Goal: Find specific page/section: Find specific page/section

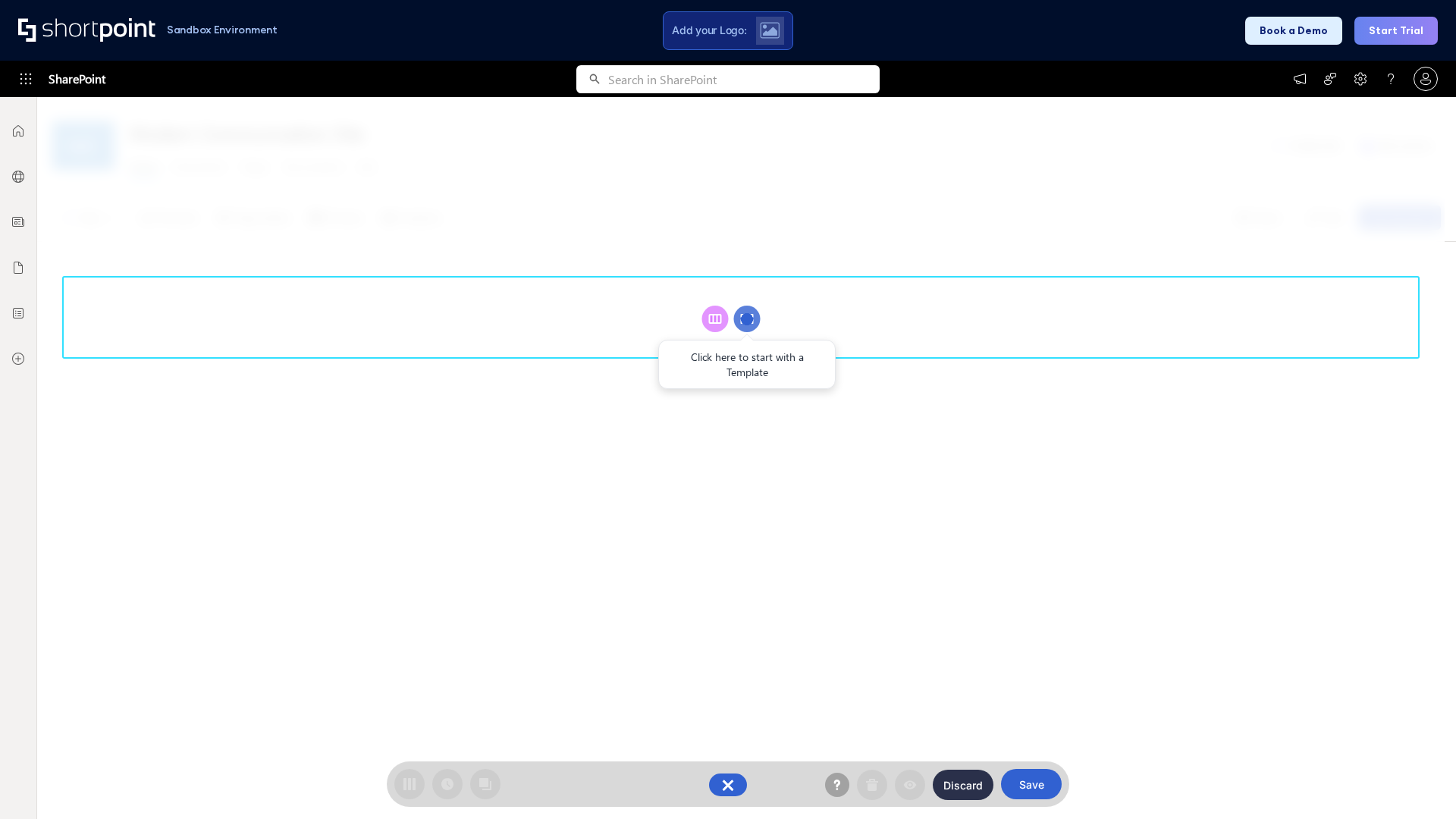
click at [747, 319] on circle at bounding box center [748, 319] width 27 height 27
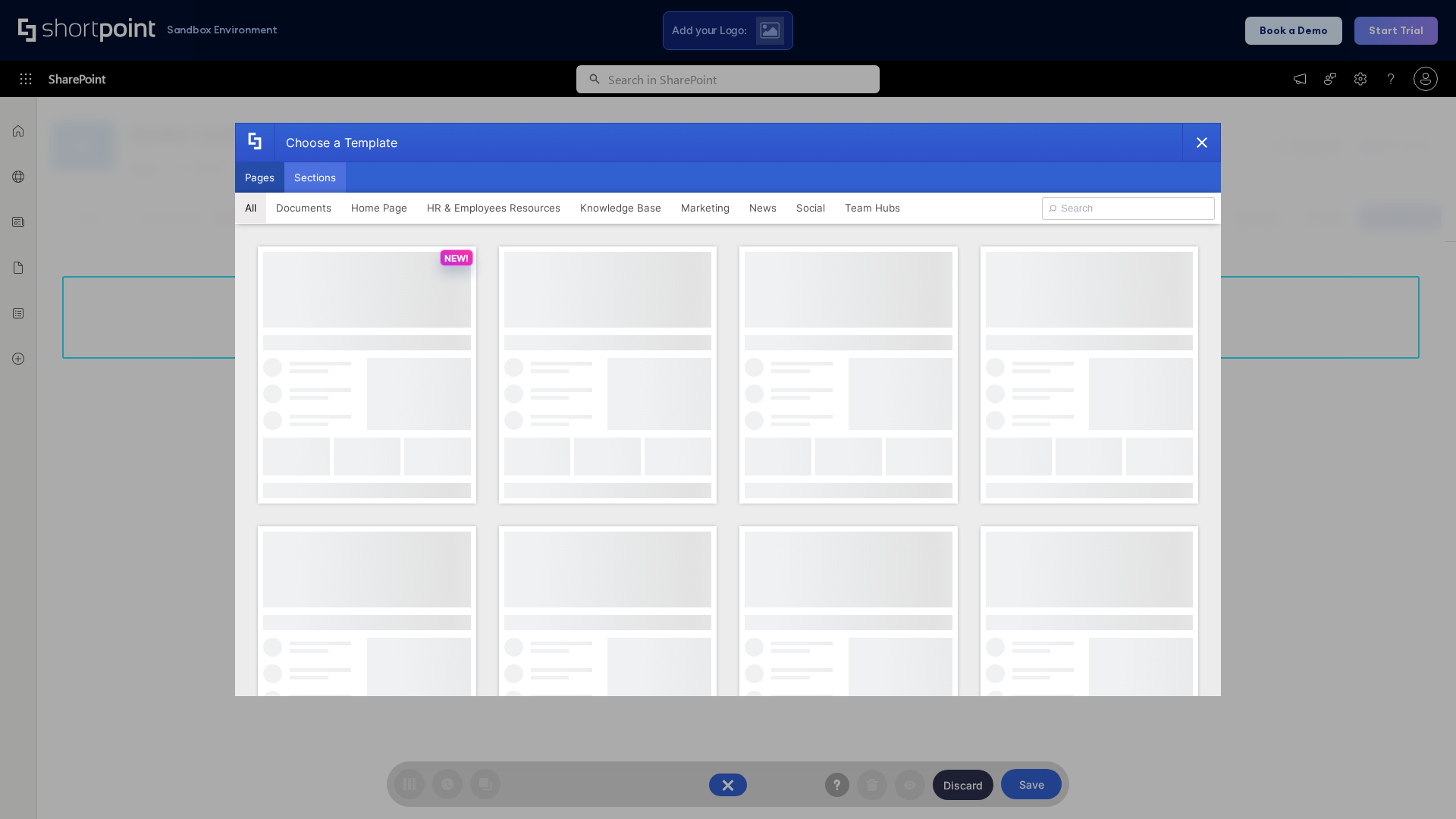
click at [315, 178] on button "Sections" at bounding box center [315, 178] width 61 height 31
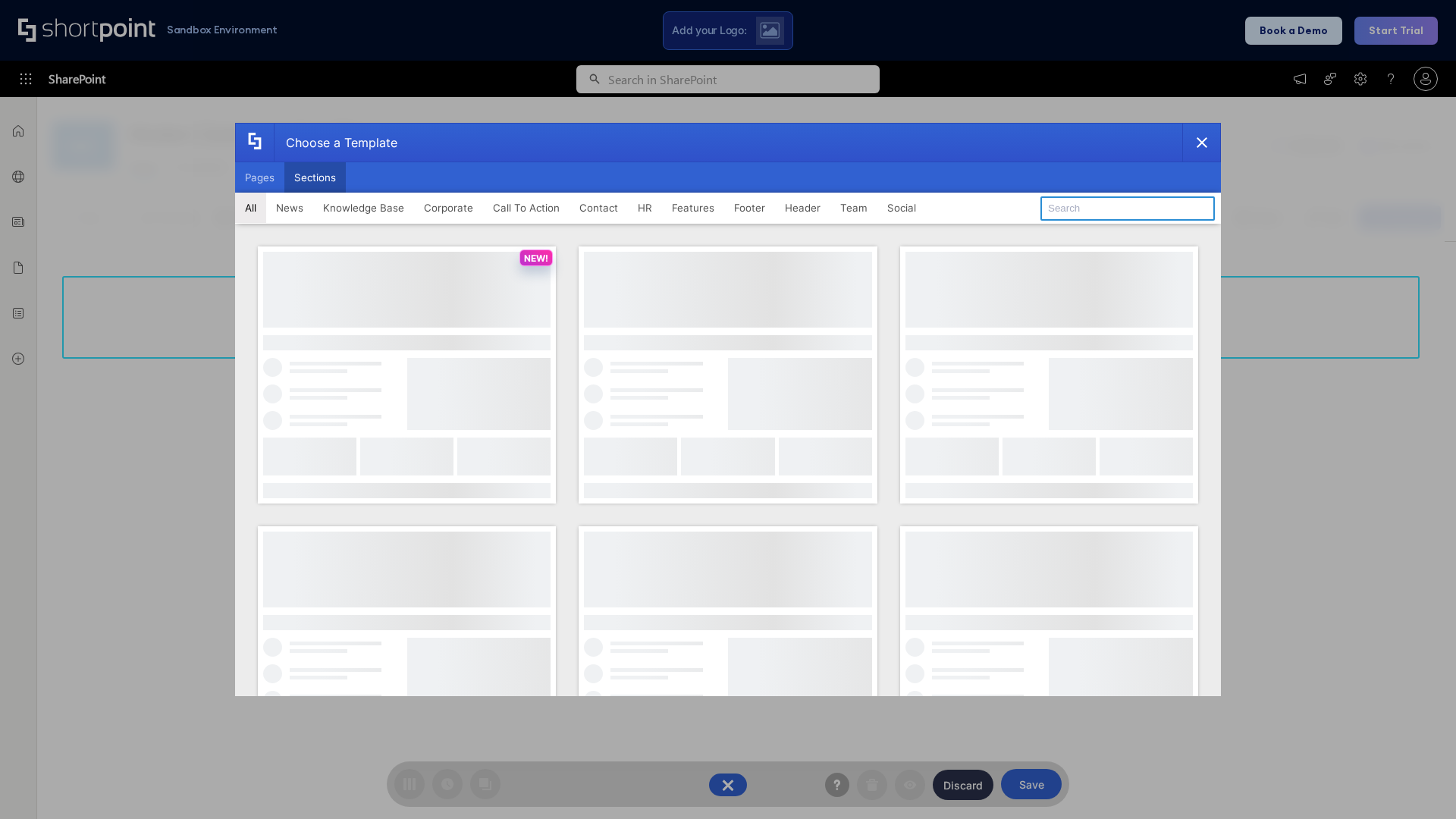
type input "Features Kit 2"
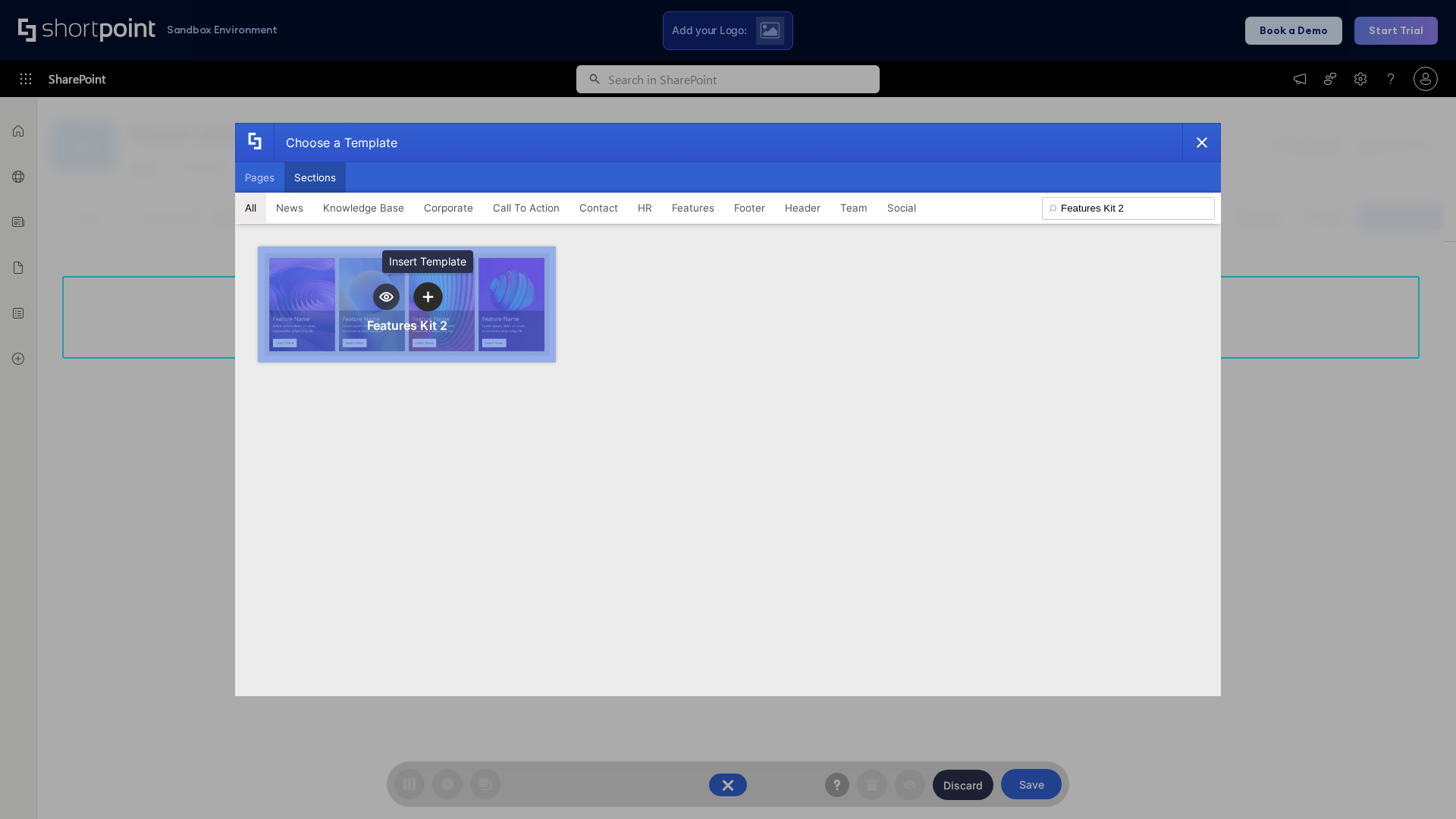
click at [428, 297] on icon "template selector" at bounding box center [427, 296] width 11 height 10
